Goal: Check status: Check status

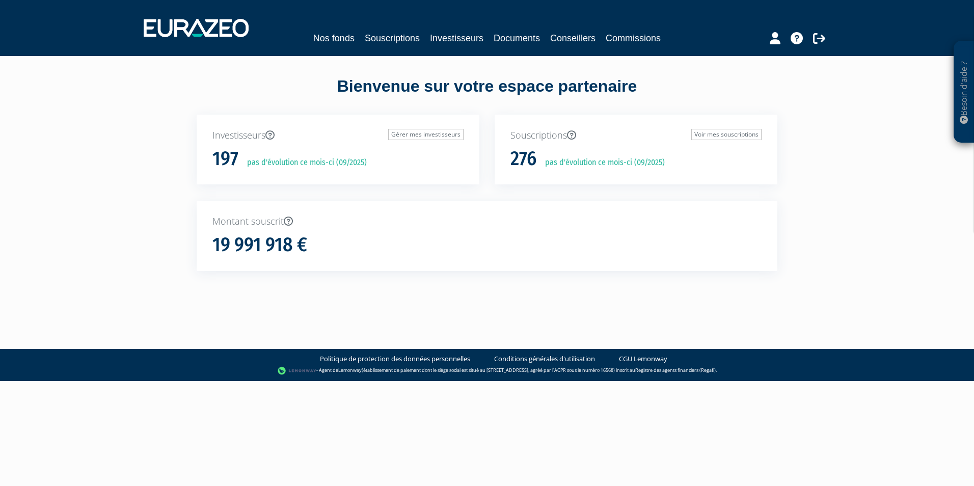
click at [547, 140] on p "Souscriptions Voir mes souscriptions" at bounding box center [635, 135] width 251 height 13
click at [733, 131] on link "Voir mes souscriptions" at bounding box center [726, 134] width 70 height 11
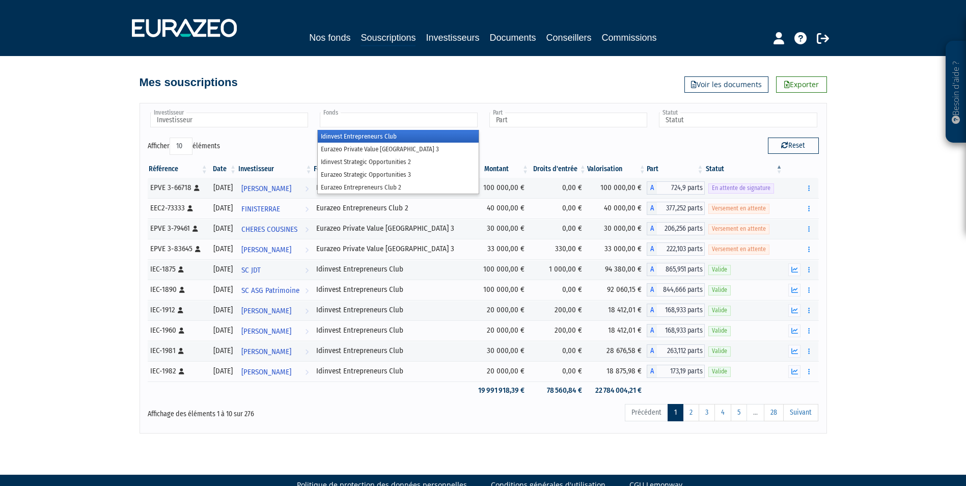
click at [345, 119] on input "text" at bounding box center [399, 120] width 158 height 15
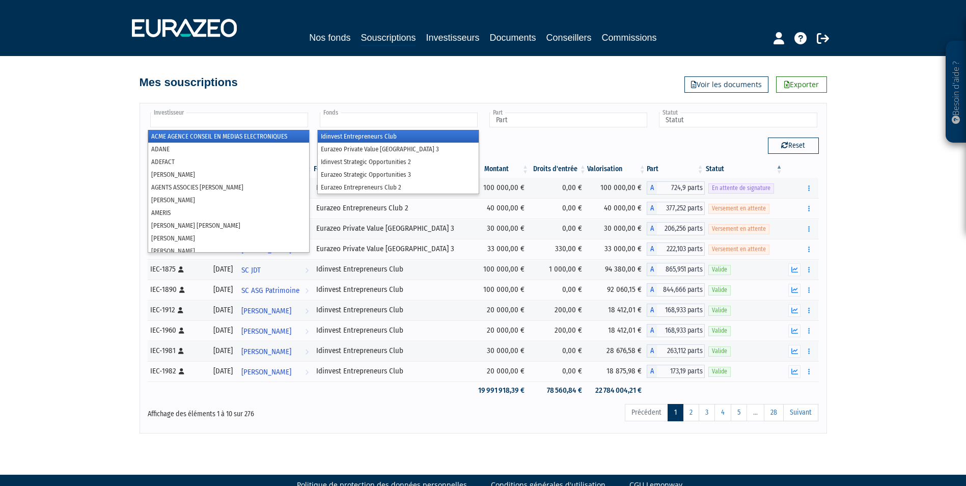
click at [217, 115] on input "text" at bounding box center [229, 120] width 158 height 15
type input "Fonds"
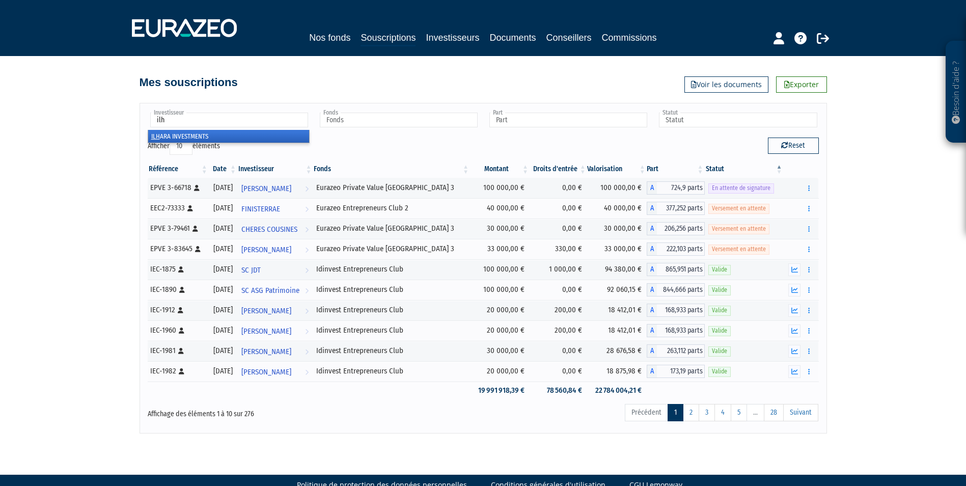
type input "ilh"
click at [196, 134] on li "ILH ARA INVESTMENTS" at bounding box center [228, 136] width 161 height 13
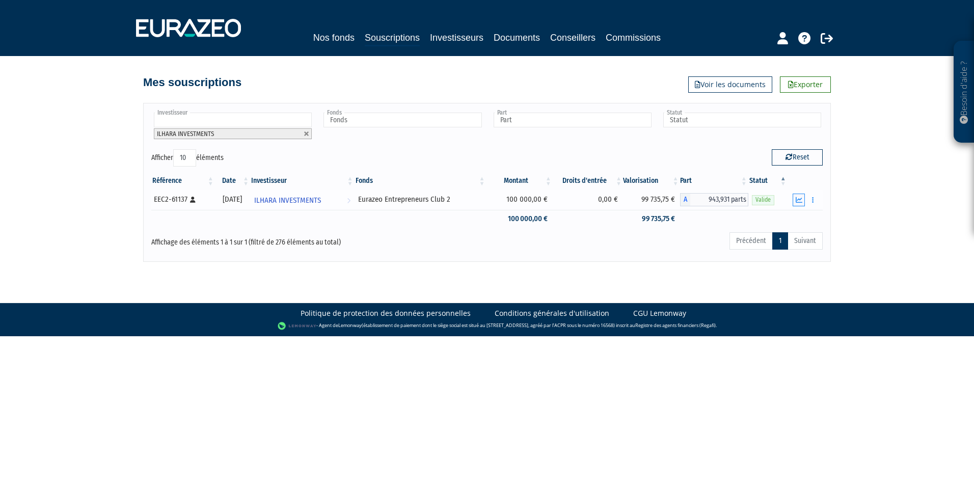
click at [799, 198] on icon "button" at bounding box center [798, 200] width 7 height 7
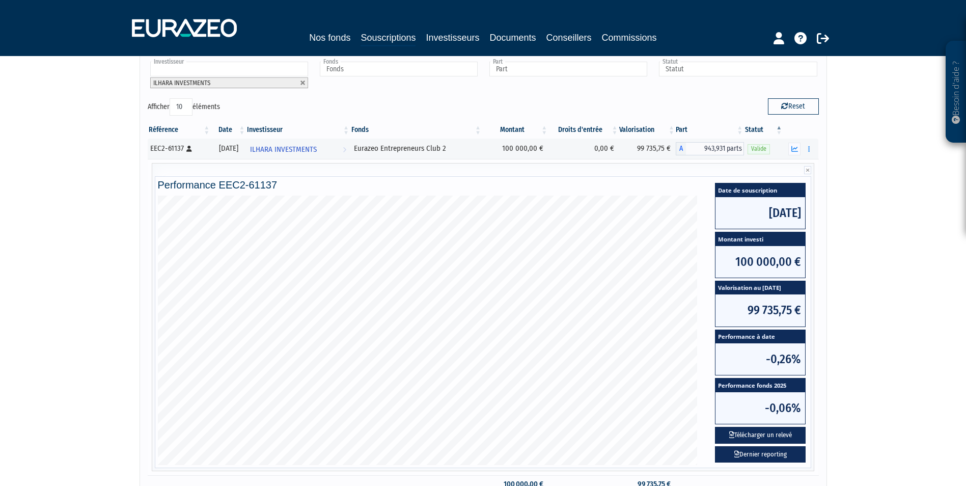
scroll to position [102, 0]
